Goal: Book appointment/travel/reservation

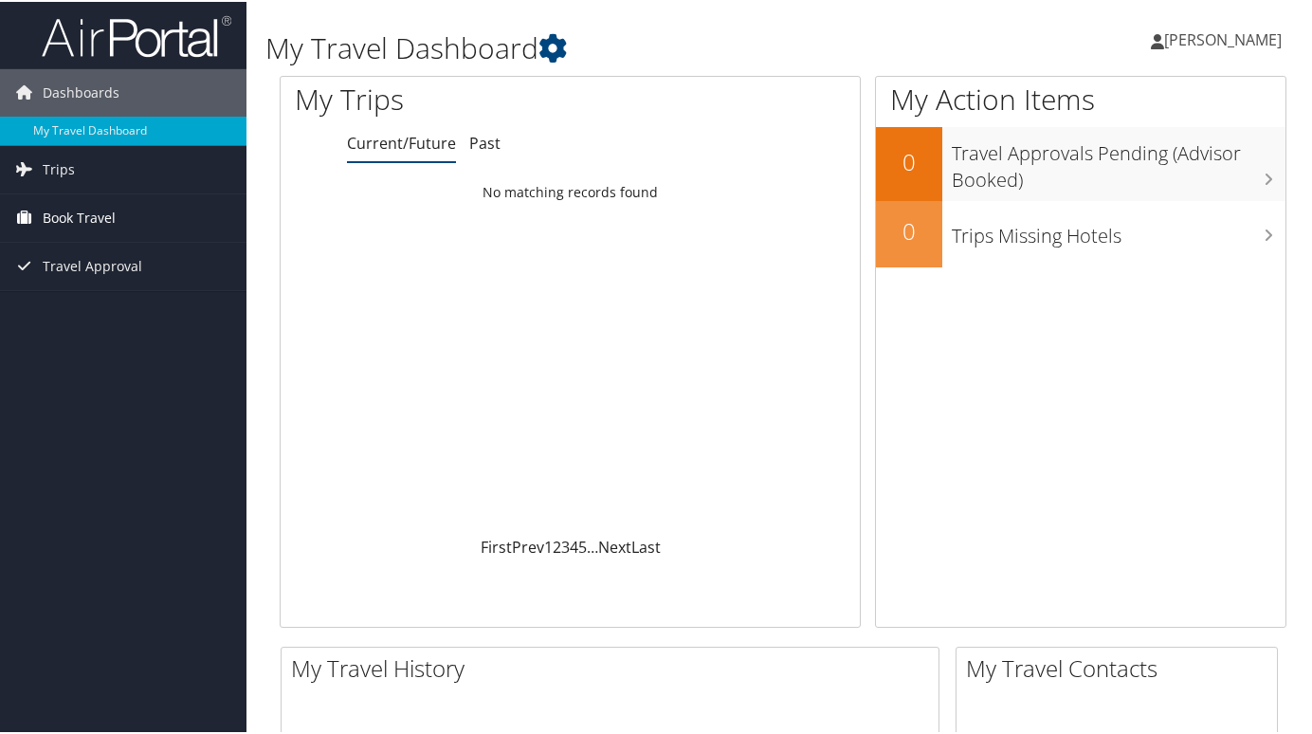
click at [90, 221] on span "Book Travel" at bounding box center [79, 215] width 73 height 47
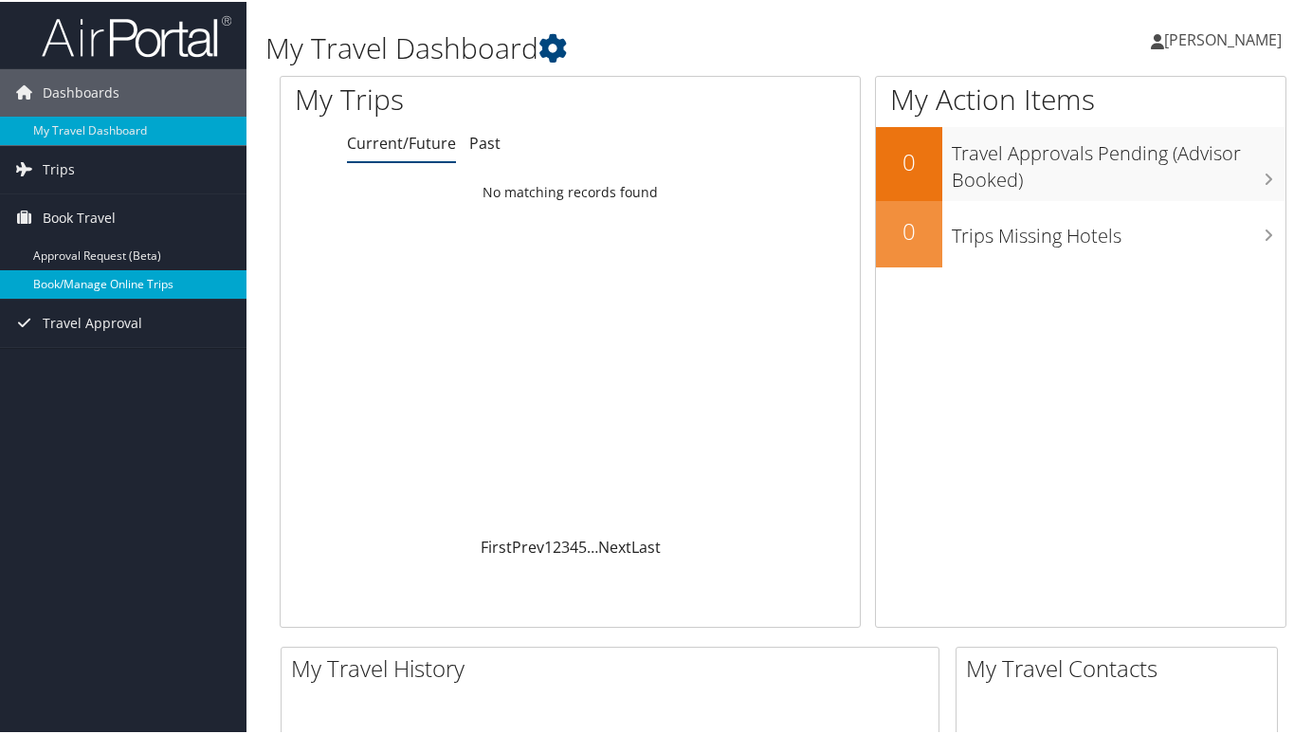
click at [66, 291] on link "Book/Manage Online Trips" at bounding box center [123, 282] width 247 height 28
click at [166, 275] on link "Book/Manage Online Trips" at bounding box center [123, 282] width 247 height 28
